Goal: Check status: Check status

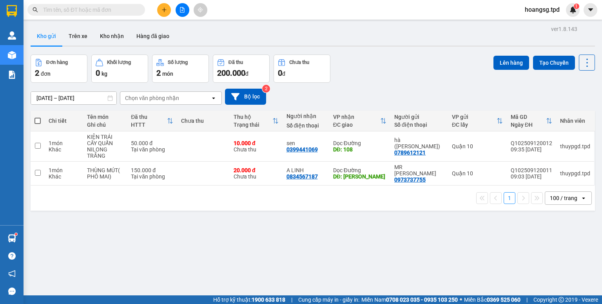
click at [188, 5] on div at bounding box center [182, 10] width 59 height 14
click at [188, 6] on button at bounding box center [182, 10] width 14 height 14
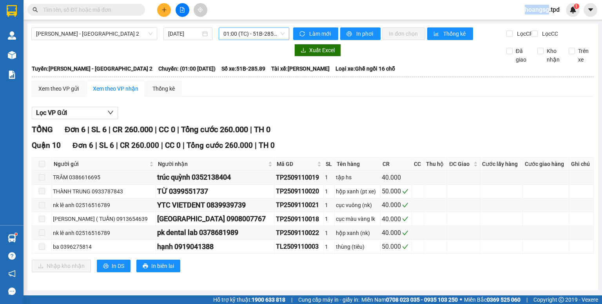
click at [270, 29] on span "01:00 (TC) - 51B-285.89" at bounding box center [254, 34] width 62 height 12
click at [253, 40] on div "[PERSON_NAME] - [GEOGRAPHIC_DATA] 2 [DATE] 01:00 (TC) - 51B-285.89" at bounding box center [160, 33] width 258 height 13
click at [258, 36] on span "01:00 (TC) - 51B-285.89" at bounding box center [254, 34] width 62 height 12
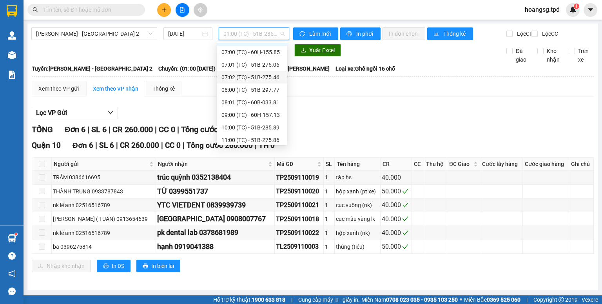
scroll to position [50, 0]
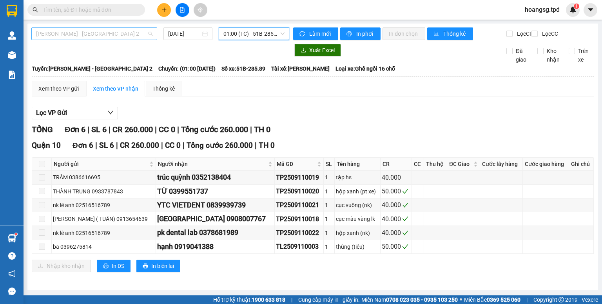
click at [147, 30] on span "[PERSON_NAME] - [GEOGRAPHIC_DATA] 2" at bounding box center [94, 34] width 116 height 12
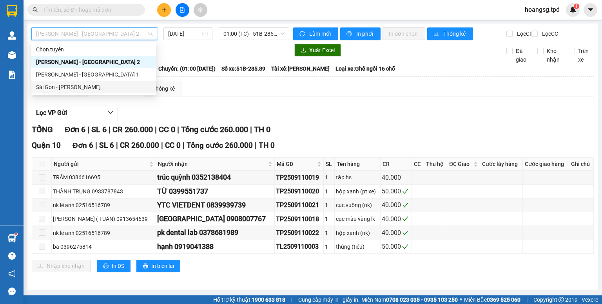
click at [104, 89] on div "Sài Gòn - [PERSON_NAME]" at bounding box center [93, 87] width 115 height 9
type input "[DATE]"
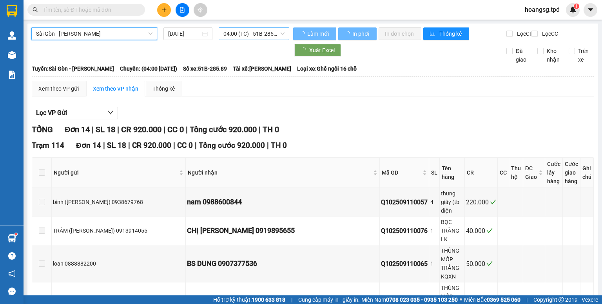
click at [256, 31] on span "04:00 (TC) - 51B-285.89" at bounding box center [254, 34] width 62 height 12
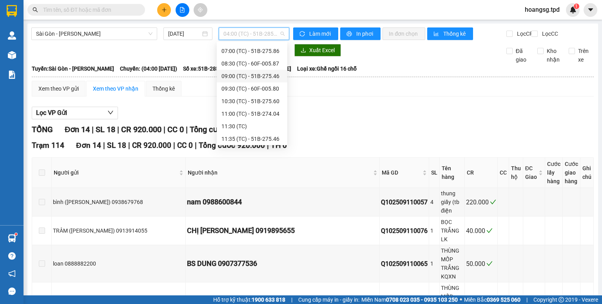
scroll to position [75, 0]
click at [271, 121] on div "12:00 (TC) - 60B-033.81" at bounding box center [251, 124] width 61 height 9
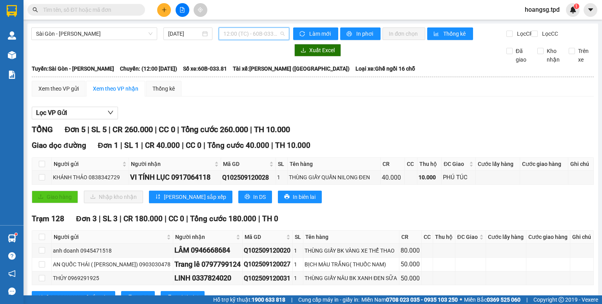
click at [262, 28] on span "12:00 (TC) - 60B-033.81" at bounding box center [254, 34] width 62 height 12
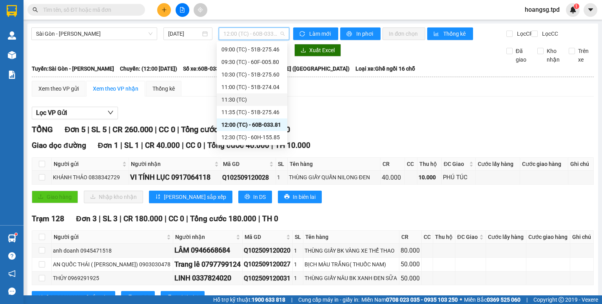
click at [253, 105] on div "11:30 (TC)" at bounding box center [252, 99] width 71 height 13
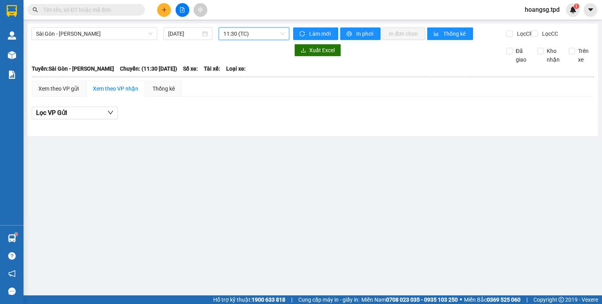
click at [273, 31] on span "11:30 (TC)" at bounding box center [254, 34] width 62 height 12
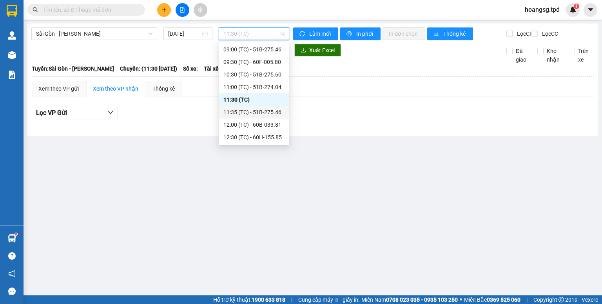
click at [253, 115] on div "11:35 (TC) - 51B-275.46" at bounding box center [253, 112] width 61 height 9
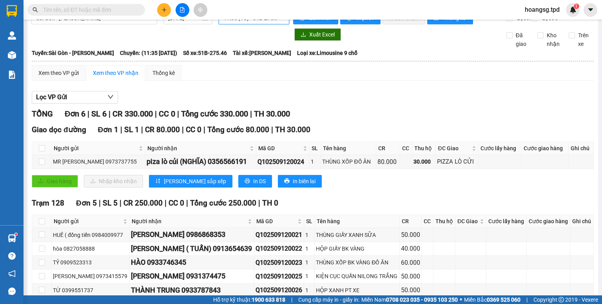
scroll to position [31, 0]
